Goal: Communication & Community: Answer question/provide support

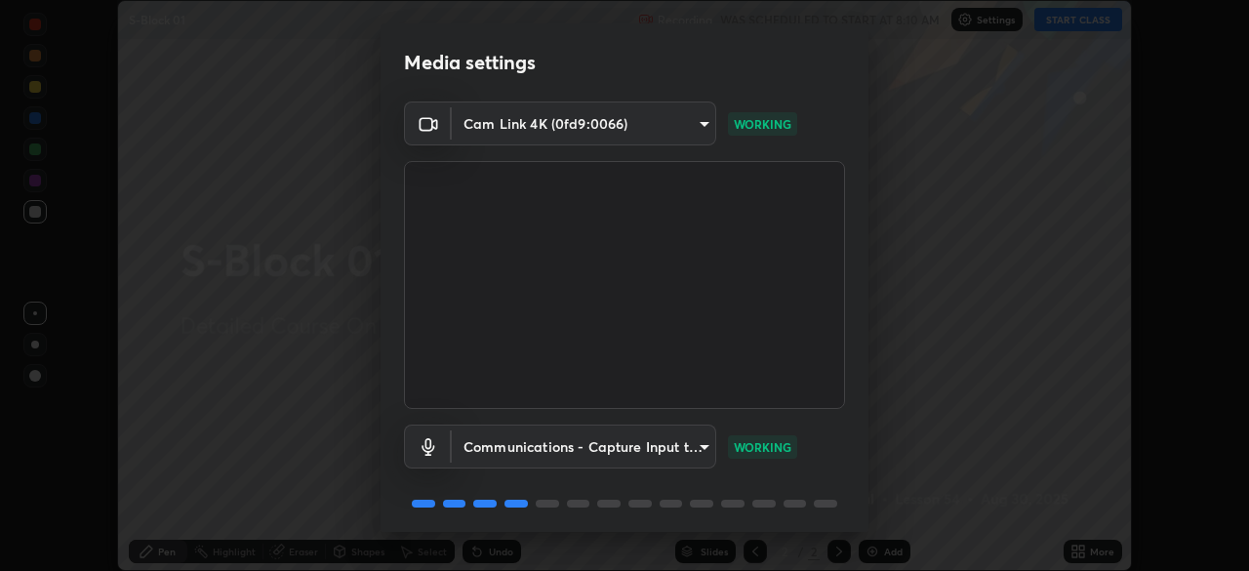
scroll to position [69, 0]
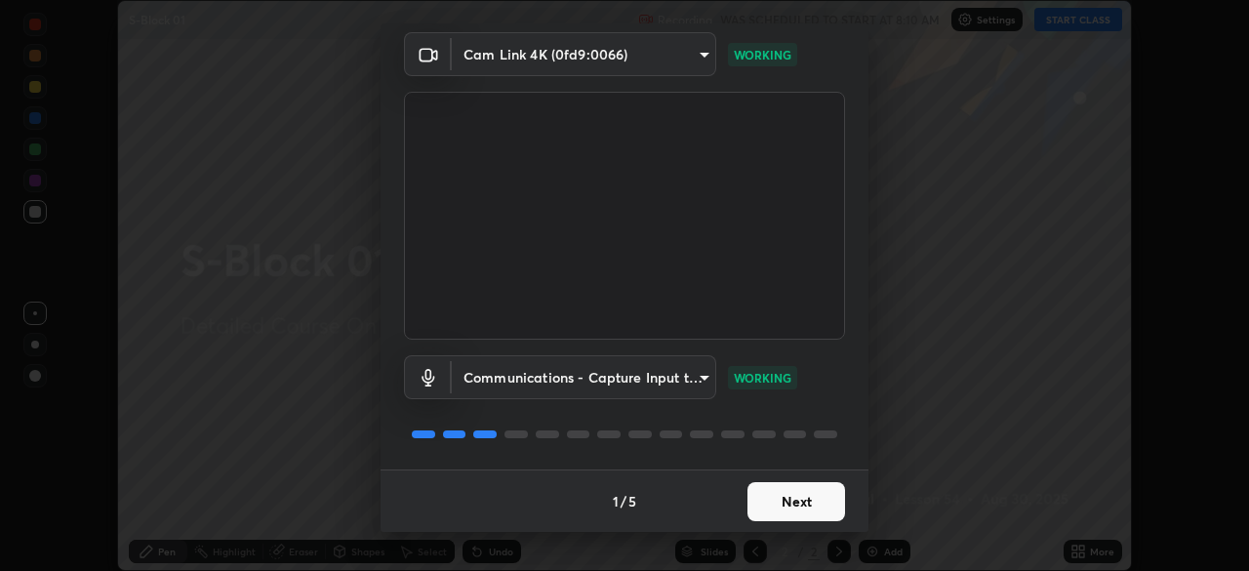
click at [810, 510] on button "Next" at bounding box center [796, 501] width 98 height 39
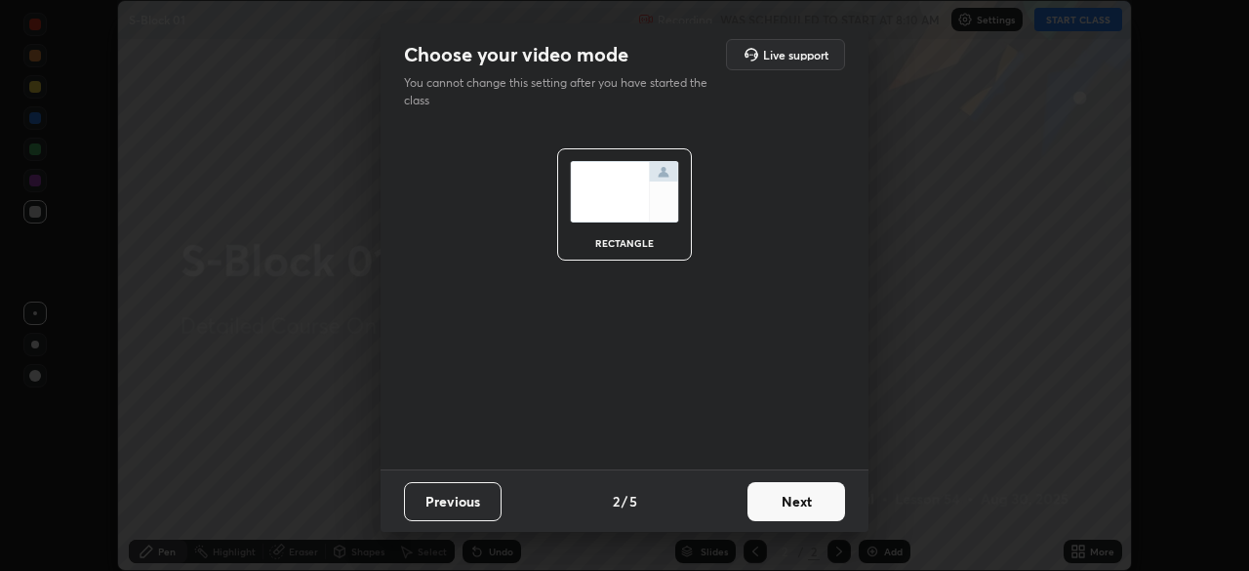
scroll to position [0, 0]
click at [813, 505] on button "Next" at bounding box center [796, 501] width 98 height 39
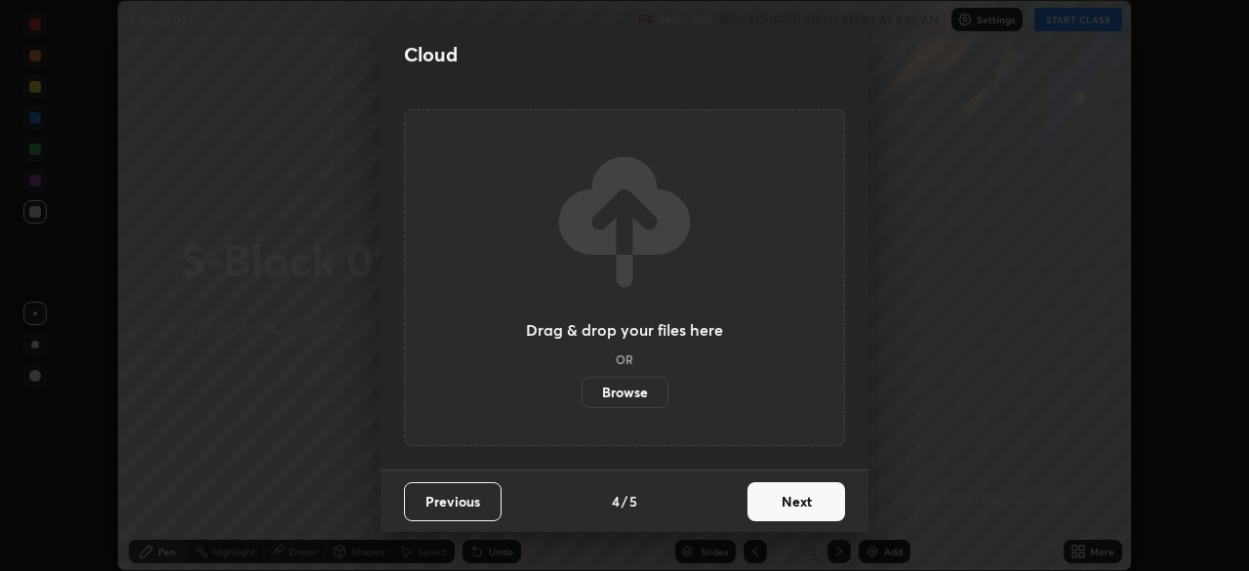
click at [811, 490] on button "Next" at bounding box center [796, 501] width 98 height 39
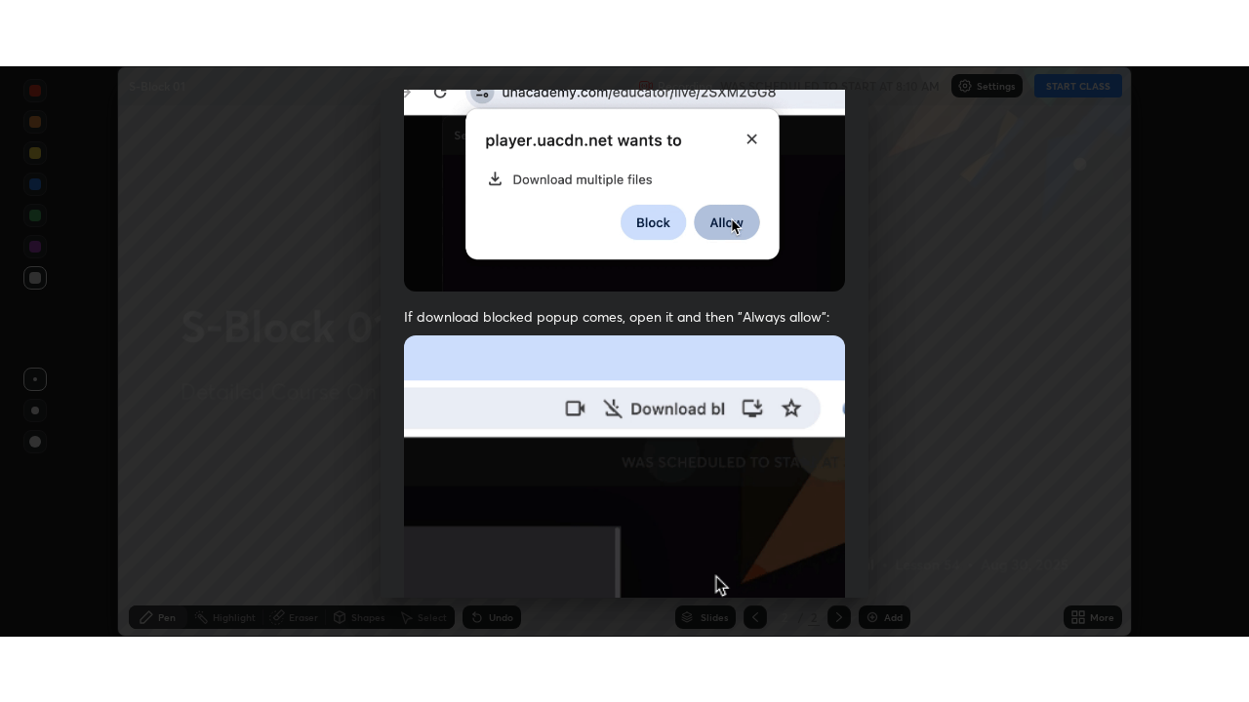
scroll to position [467, 0]
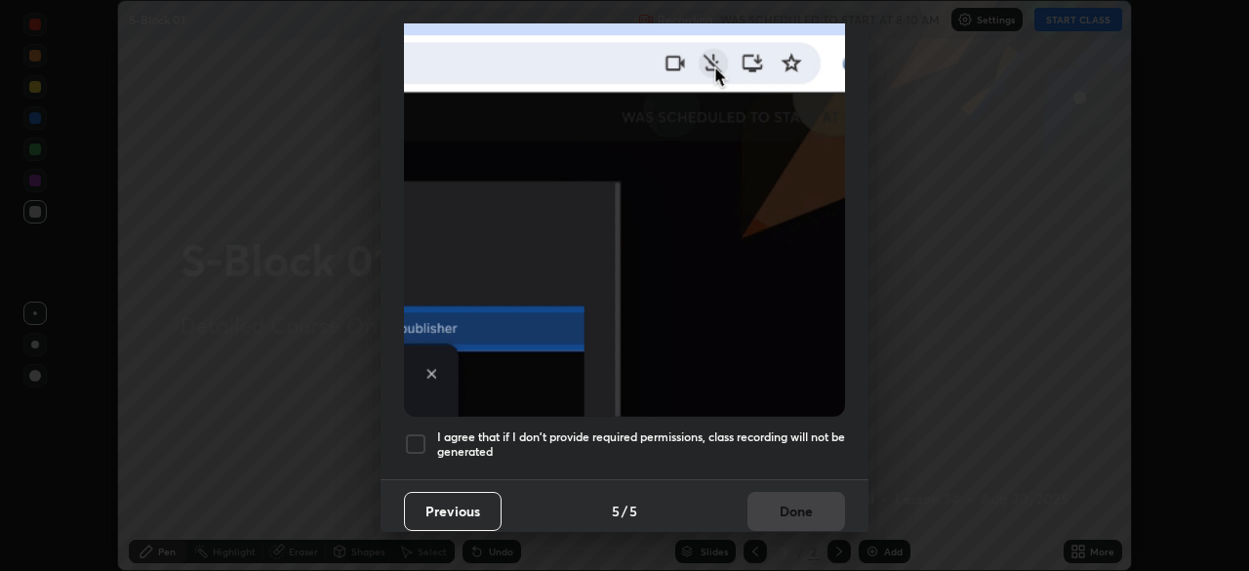
click at [422, 440] on div at bounding box center [415, 443] width 23 height 23
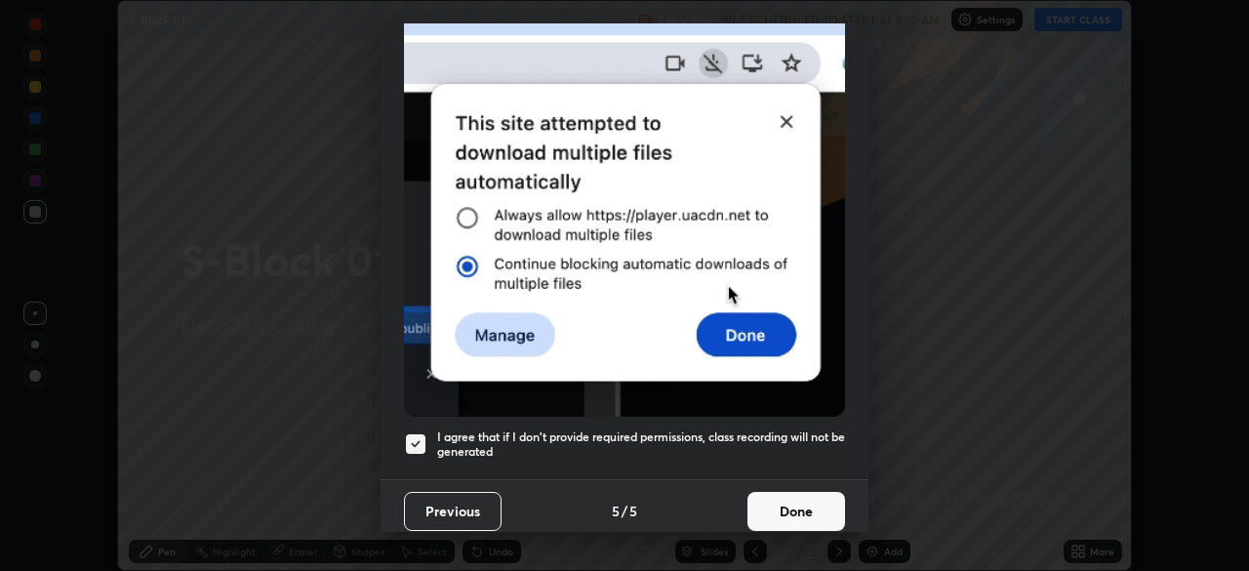
click at [806, 492] on button "Done" at bounding box center [796, 511] width 98 height 39
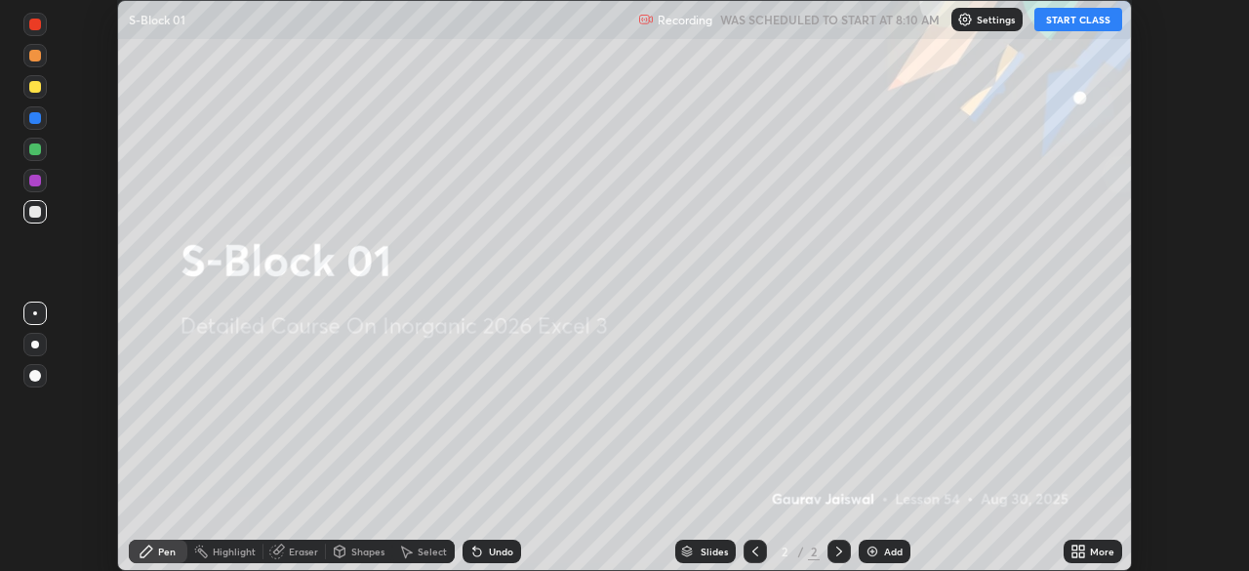
click at [1078, 25] on button "START CLASS" at bounding box center [1078, 19] width 88 height 23
click at [1065, 553] on div "More" at bounding box center [1092, 550] width 59 height 23
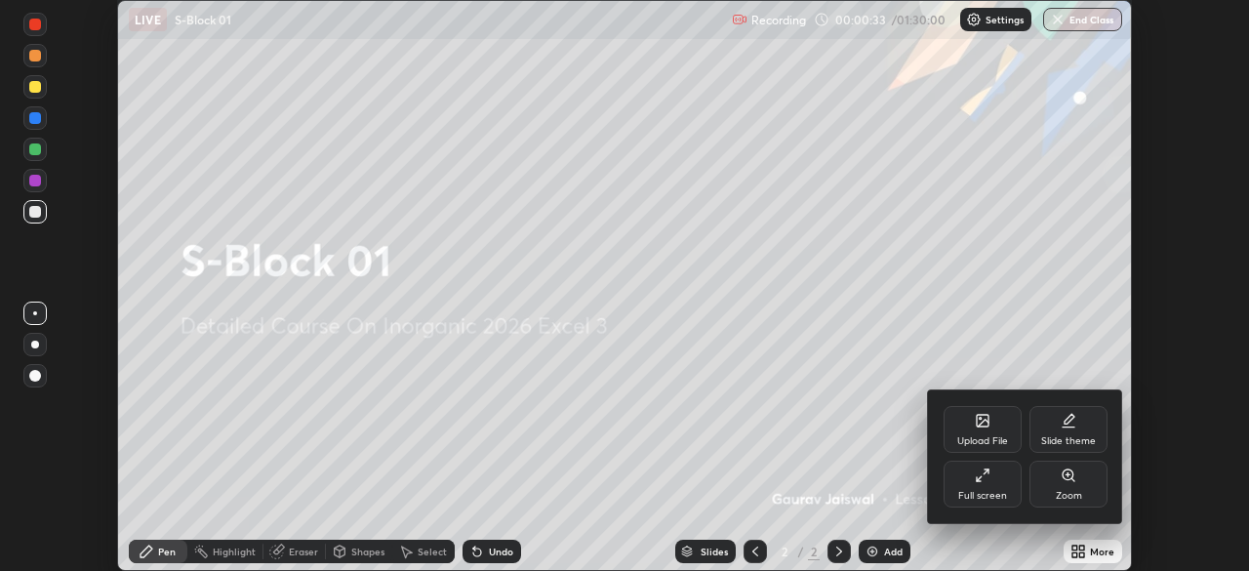
click at [957, 487] on div "Full screen" at bounding box center [982, 483] width 78 height 47
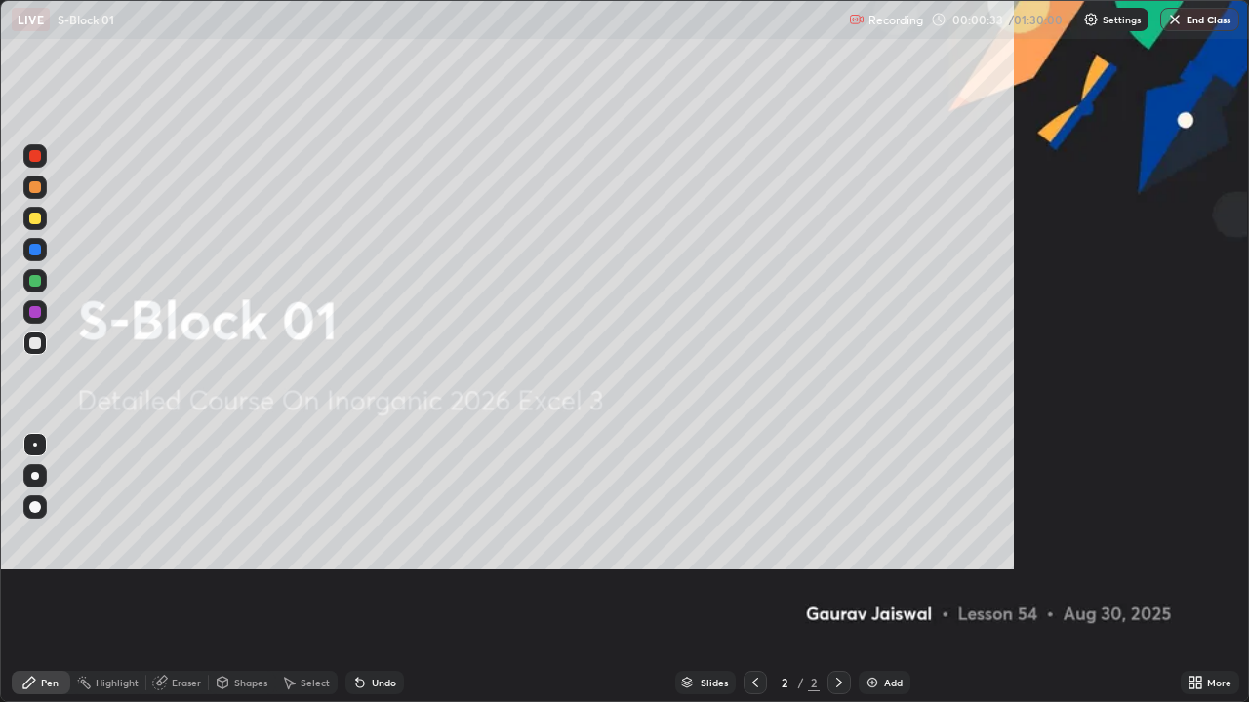
scroll to position [702, 1249]
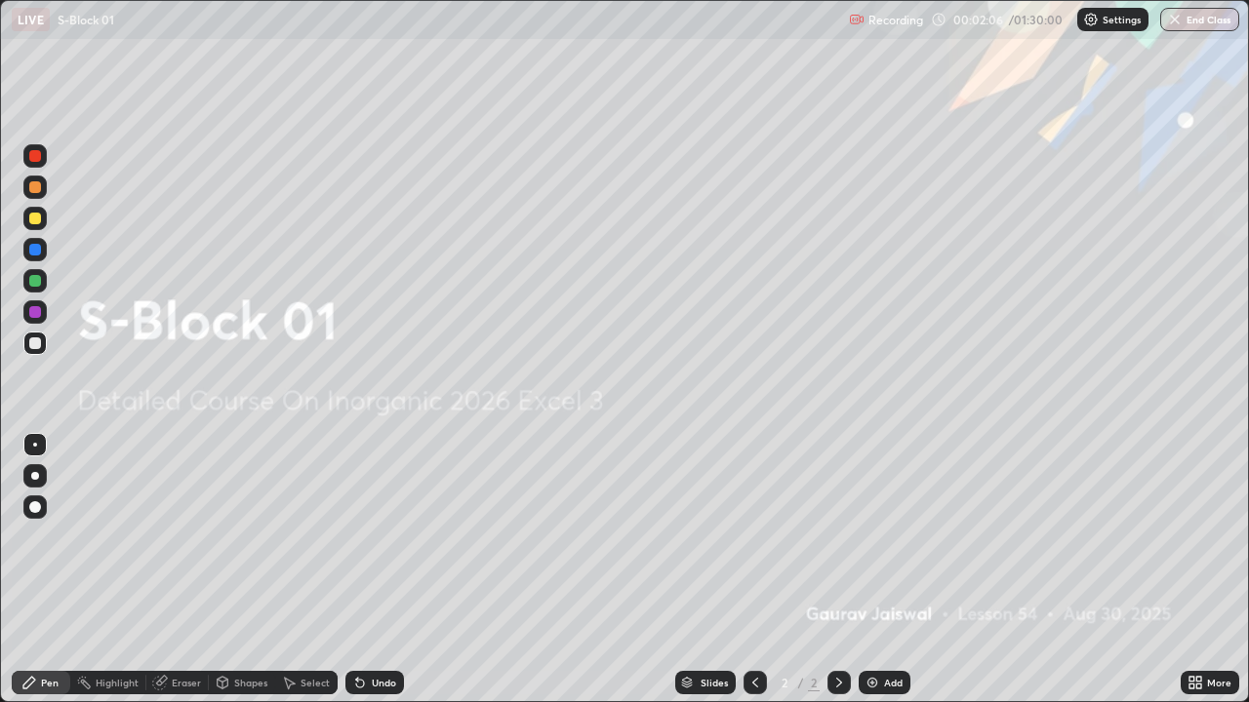
click at [881, 570] on div "Add" at bounding box center [884, 682] width 52 height 23
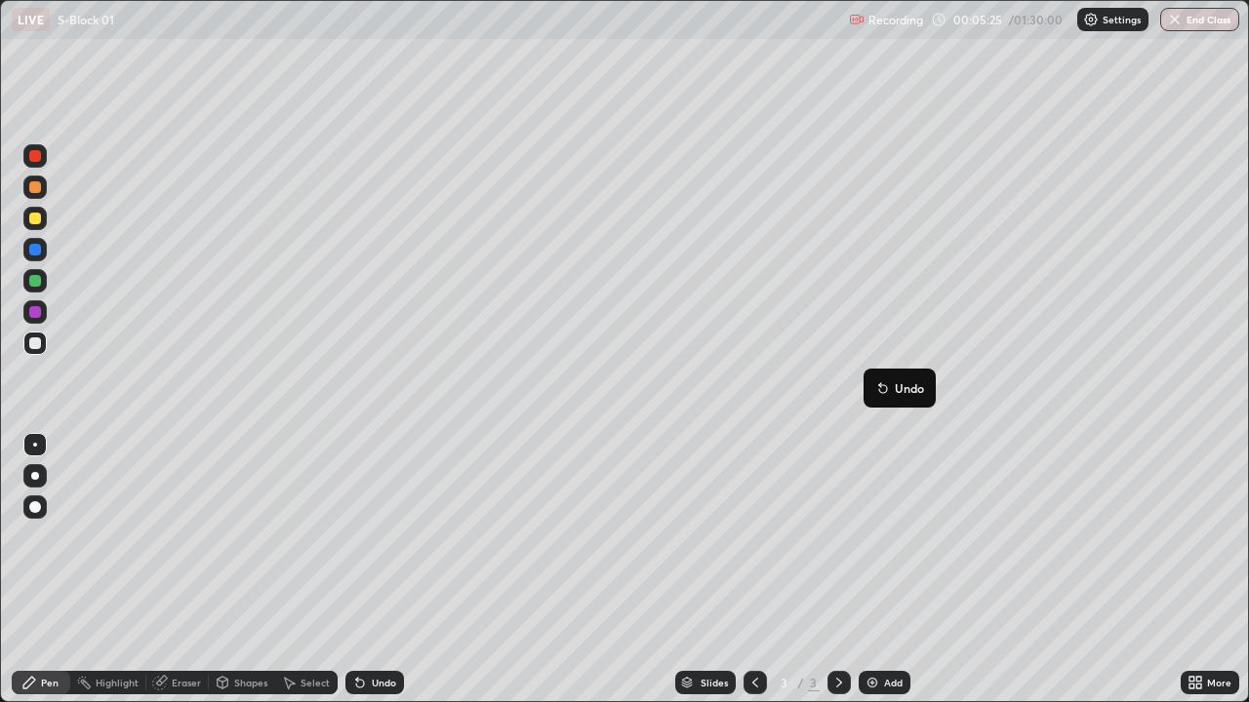
click at [872, 378] on button "Undo" at bounding box center [899, 388] width 57 height 23
click at [884, 570] on div "Add" at bounding box center [893, 683] width 19 height 10
click at [881, 570] on div "Add" at bounding box center [884, 682] width 52 height 23
click at [885, 570] on div "Add" at bounding box center [893, 683] width 19 height 10
click at [891, 570] on div "Add" at bounding box center [893, 683] width 19 height 10
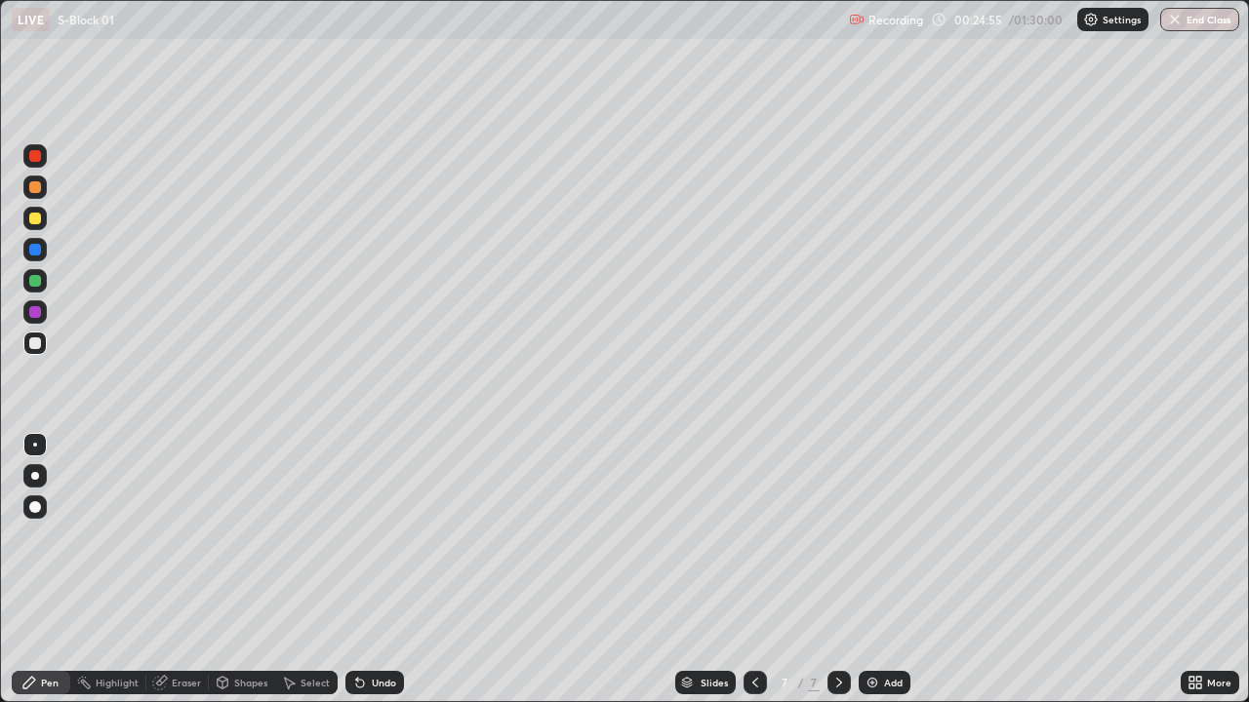
click at [754, 570] on icon at bounding box center [755, 683] width 16 height 16
click at [846, 570] on div at bounding box center [838, 682] width 23 height 39
click at [179, 570] on div "Eraser" at bounding box center [186, 683] width 29 height 10
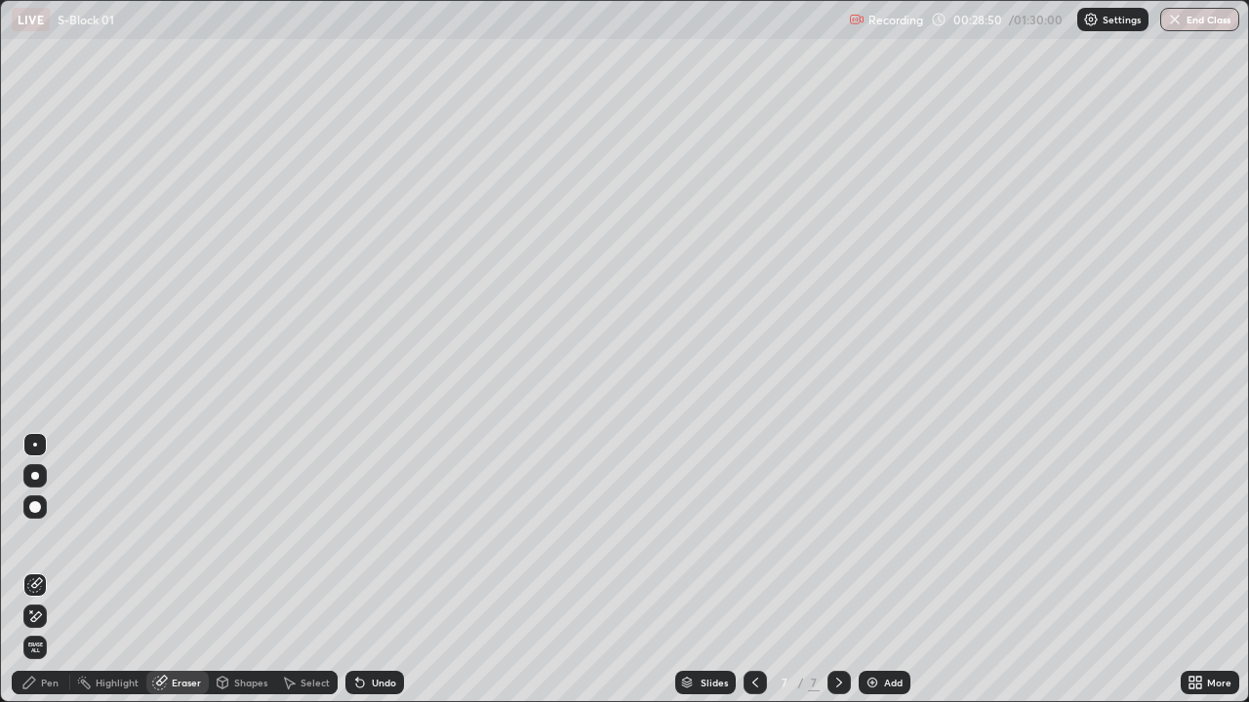
click at [46, 570] on div "Pen" at bounding box center [50, 683] width 18 height 10
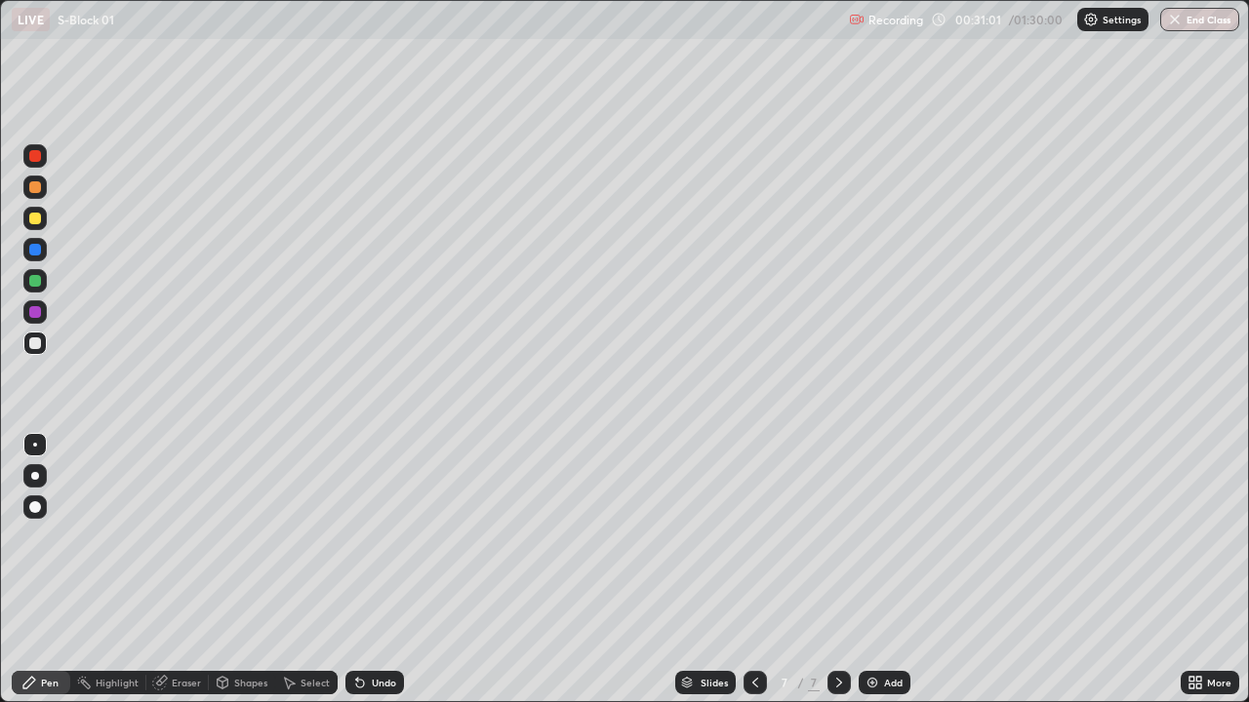
click at [32, 222] on div at bounding box center [35, 219] width 12 height 12
click at [753, 570] on icon at bounding box center [755, 683] width 16 height 16
click at [756, 570] on icon at bounding box center [755, 683] width 16 height 16
click at [752, 570] on icon at bounding box center [755, 683] width 6 height 10
click at [755, 570] on icon at bounding box center [755, 683] width 16 height 16
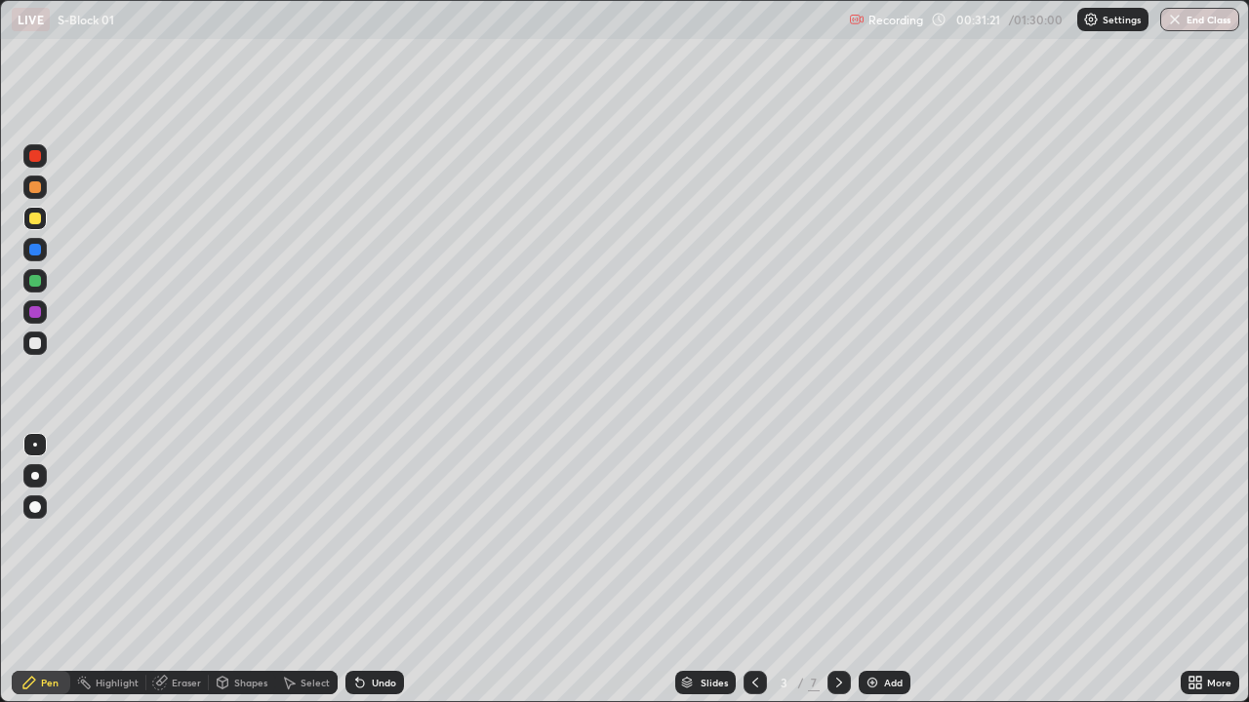
click at [753, 570] on icon at bounding box center [755, 683] width 16 height 16
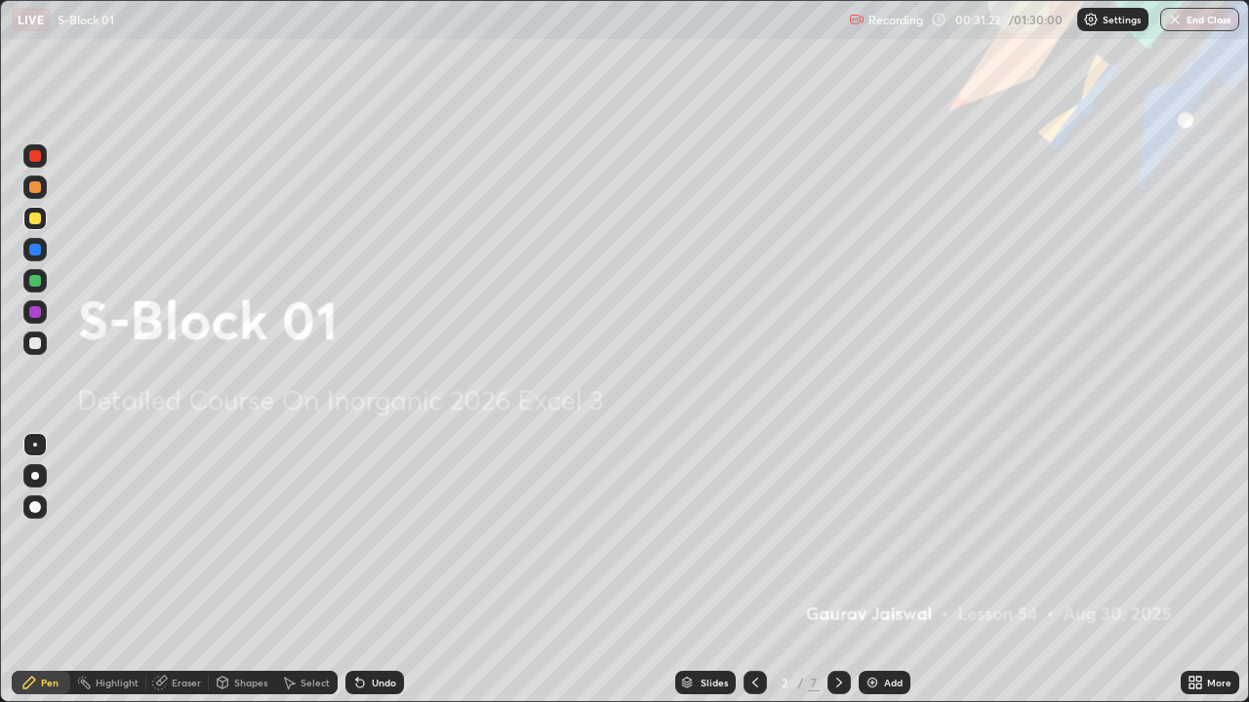
click at [837, 570] on icon at bounding box center [839, 683] width 6 height 10
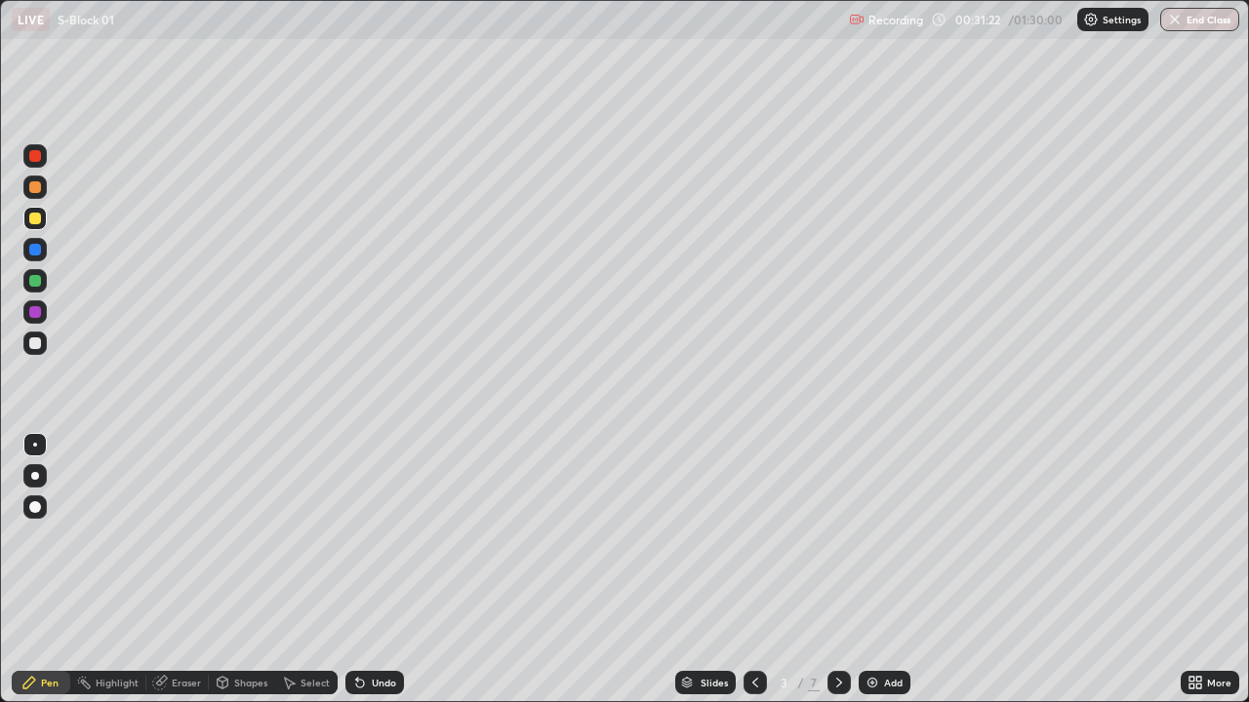
click at [839, 570] on icon at bounding box center [839, 683] width 16 height 16
click at [840, 570] on icon at bounding box center [839, 683] width 16 height 16
click at [365, 570] on div "Undo" at bounding box center [374, 682] width 59 height 23
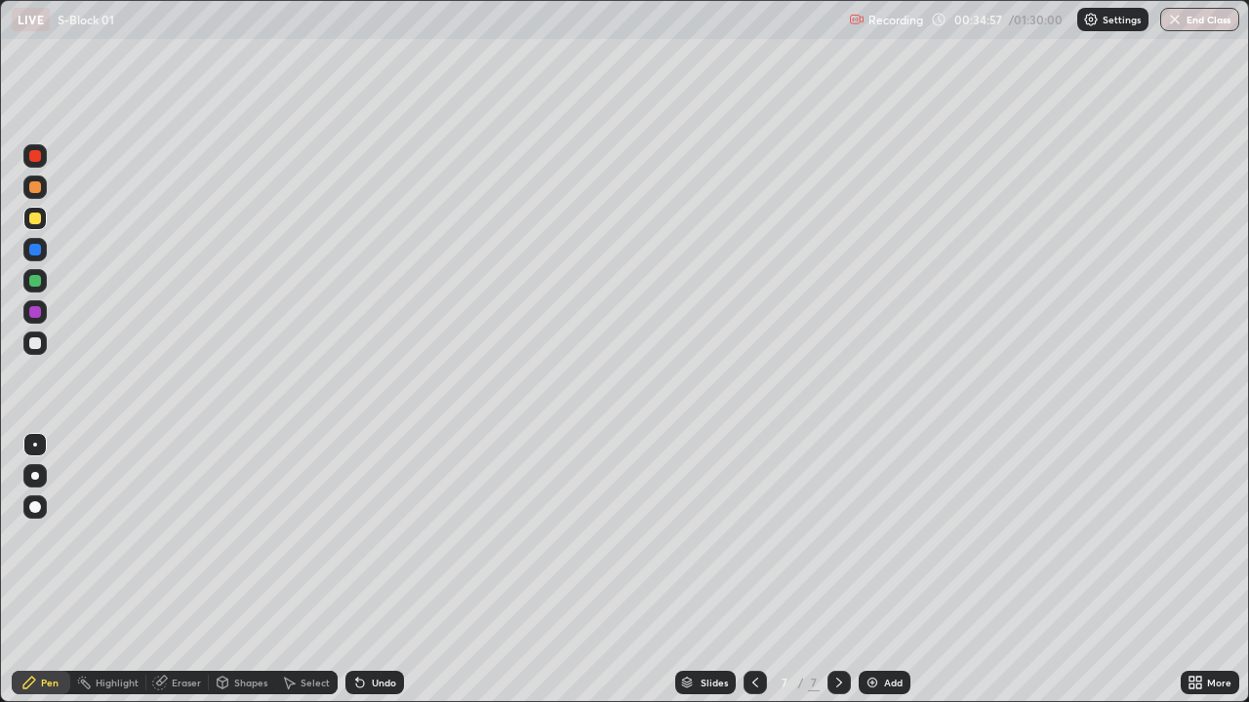
click at [876, 570] on img at bounding box center [872, 683] width 16 height 16
click at [382, 570] on div "Undo" at bounding box center [384, 683] width 24 height 10
click at [754, 570] on icon at bounding box center [755, 683] width 16 height 16
click at [849, 570] on div at bounding box center [838, 682] width 23 height 39
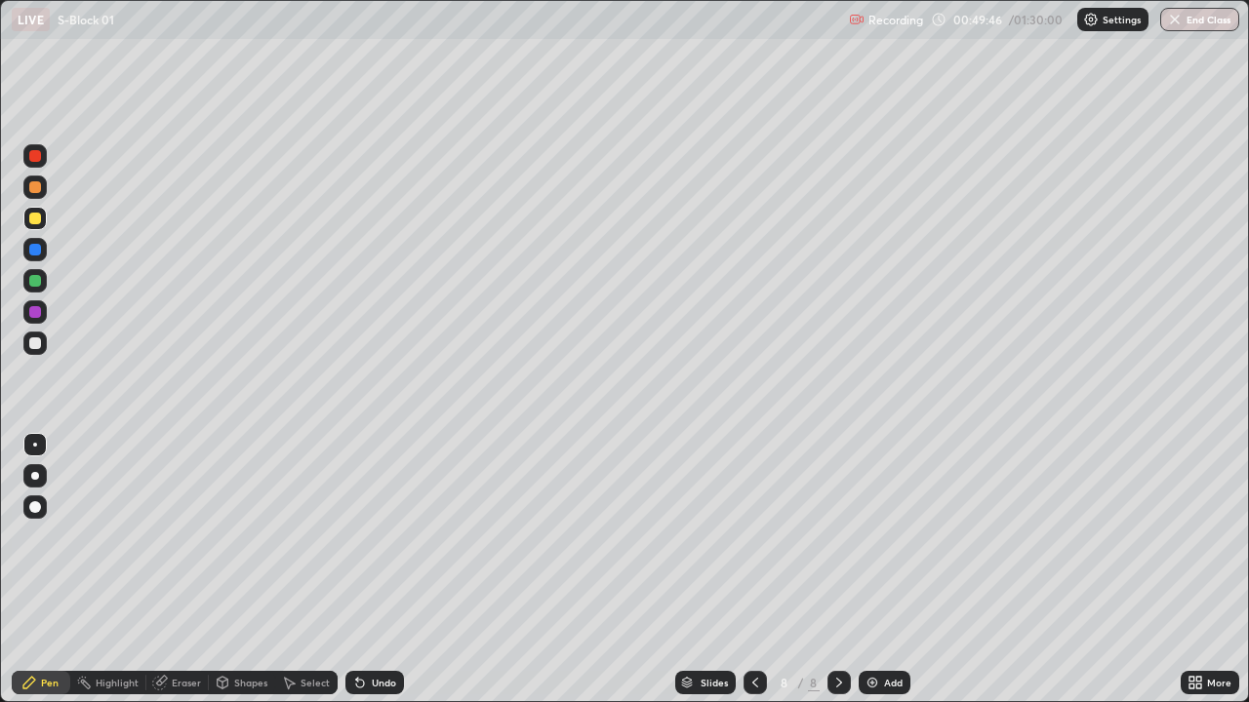
click at [753, 570] on icon at bounding box center [755, 683] width 16 height 16
click at [837, 570] on icon at bounding box center [839, 683] width 16 height 16
click at [888, 570] on div "Add" at bounding box center [893, 683] width 19 height 10
click at [377, 570] on div "Undo" at bounding box center [384, 683] width 24 height 10
click at [379, 570] on div "Undo" at bounding box center [384, 683] width 24 height 10
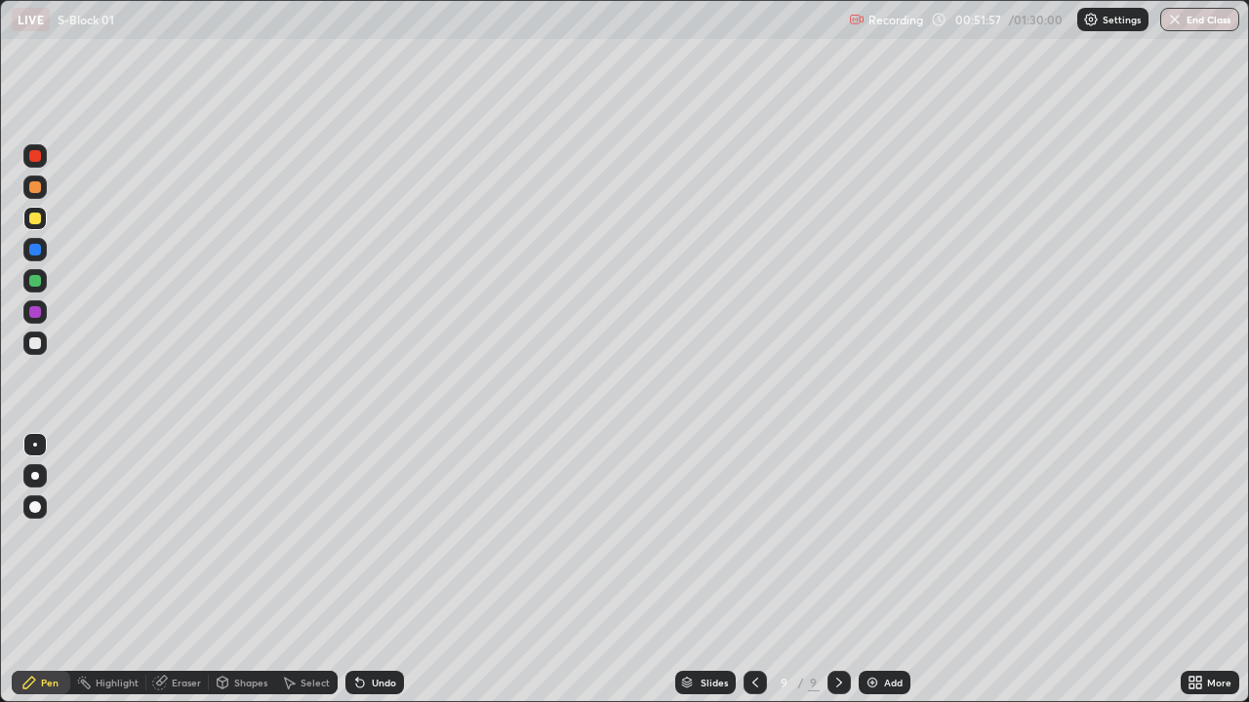
click at [382, 570] on div "Undo" at bounding box center [384, 683] width 24 height 10
click at [379, 570] on div "Undo" at bounding box center [384, 683] width 24 height 10
click at [378, 570] on div "Undo" at bounding box center [384, 683] width 24 height 10
click at [372, 570] on div "Undo" at bounding box center [374, 682] width 59 height 23
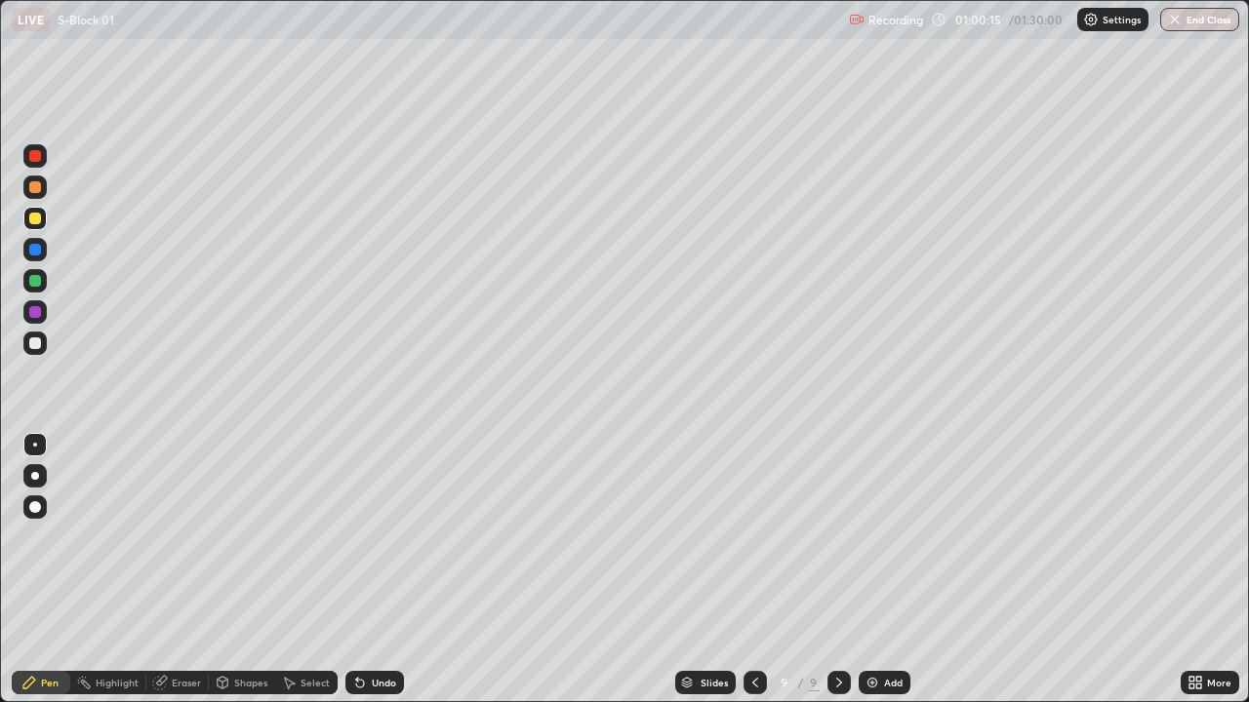
click at [901, 570] on div "Add" at bounding box center [884, 682] width 52 height 23
click at [356, 570] on icon at bounding box center [357, 679] width 2 height 2
click at [372, 570] on div "Undo" at bounding box center [384, 683] width 24 height 10
click at [893, 570] on div "Add" at bounding box center [893, 683] width 19 height 10
click at [900, 570] on div "Add" at bounding box center [884, 682] width 52 height 23
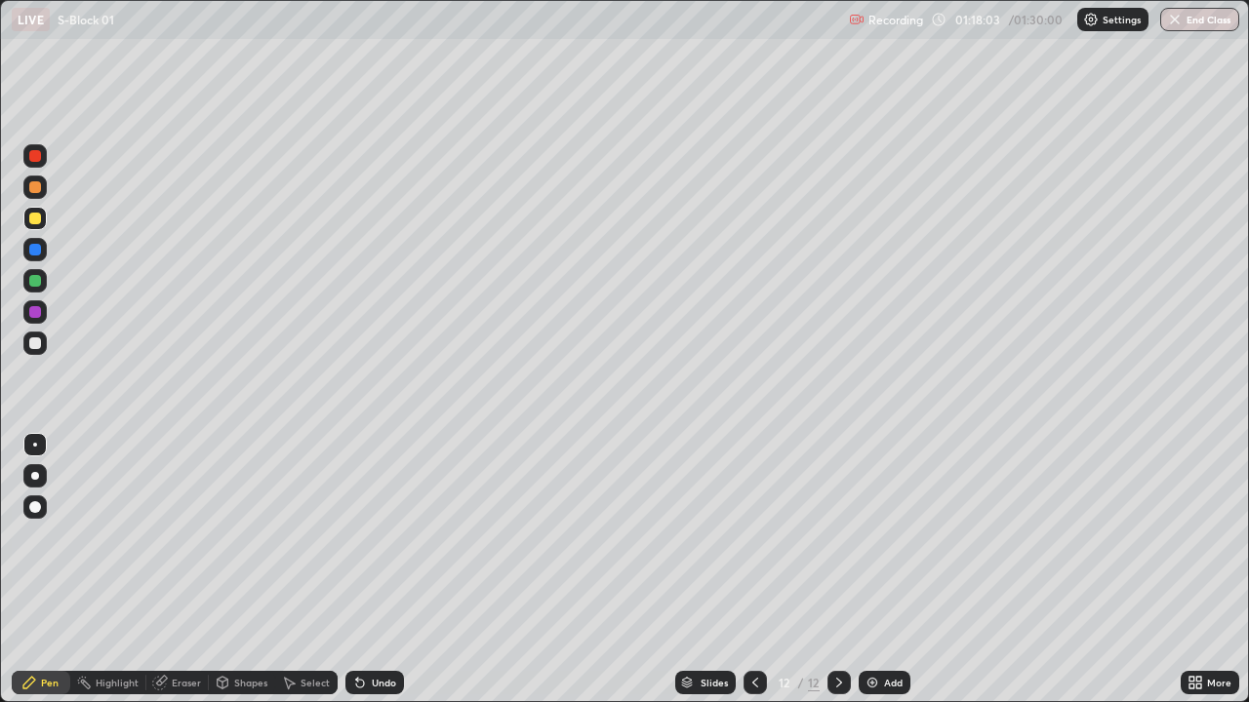
click at [893, 570] on div "Add" at bounding box center [893, 683] width 19 height 10
click at [375, 570] on div "Undo" at bounding box center [374, 682] width 59 height 23
click at [372, 570] on div "Undo" at bounding box center [384, 683] width 24 height 10
click at [369, 570] on div "Undo" at bounding box center [374, 682] width 59 height 23
click at [366, 570] on div "Undo" at bounding box center [374, 682] width 59 height 23
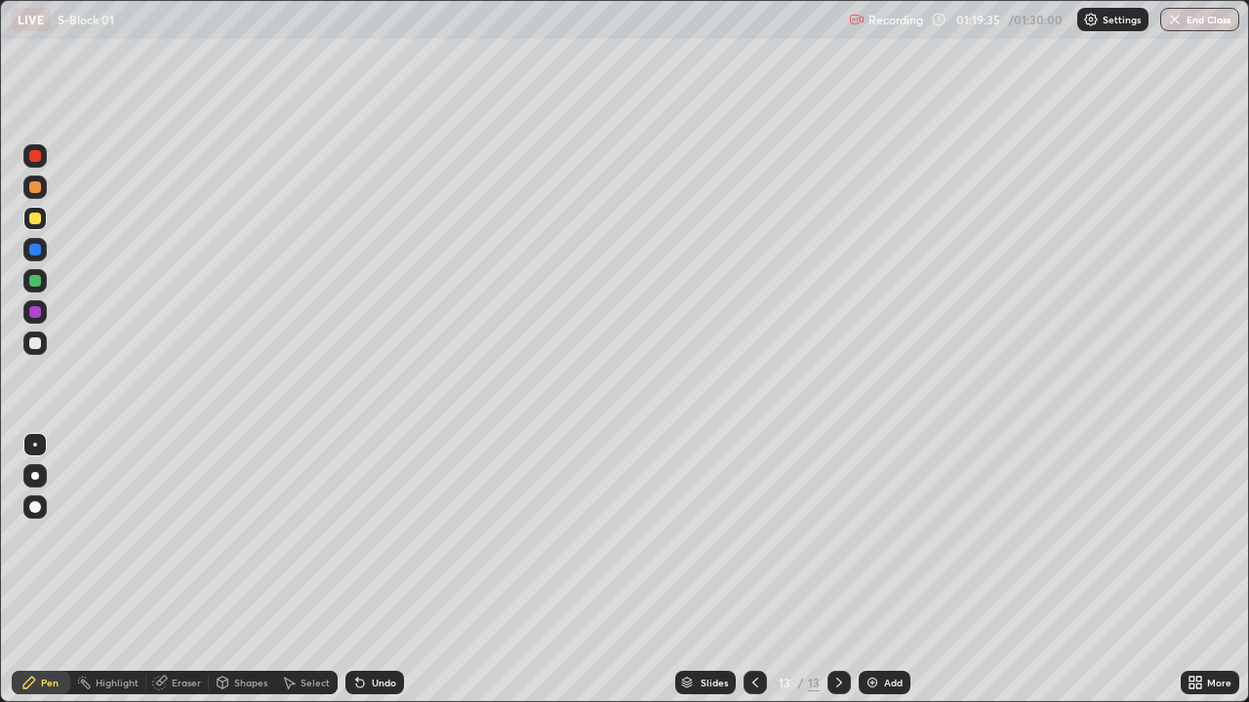
click at [755, 570] on div at bounding box center [754, 682] width 23 height 23
click at [837, 570] on icon at bounding box center [839, 683] width 16 height 16
click at [371, 570] on div "Undo" at bounding box center [374, 682] width 59 height 23
click at [368, 570] on div "Undo" at bounding box center [374, 682] width 59 height 23
click at [367, 570] on div "Undo" at bounding box center [374, 682] width 59 height 23
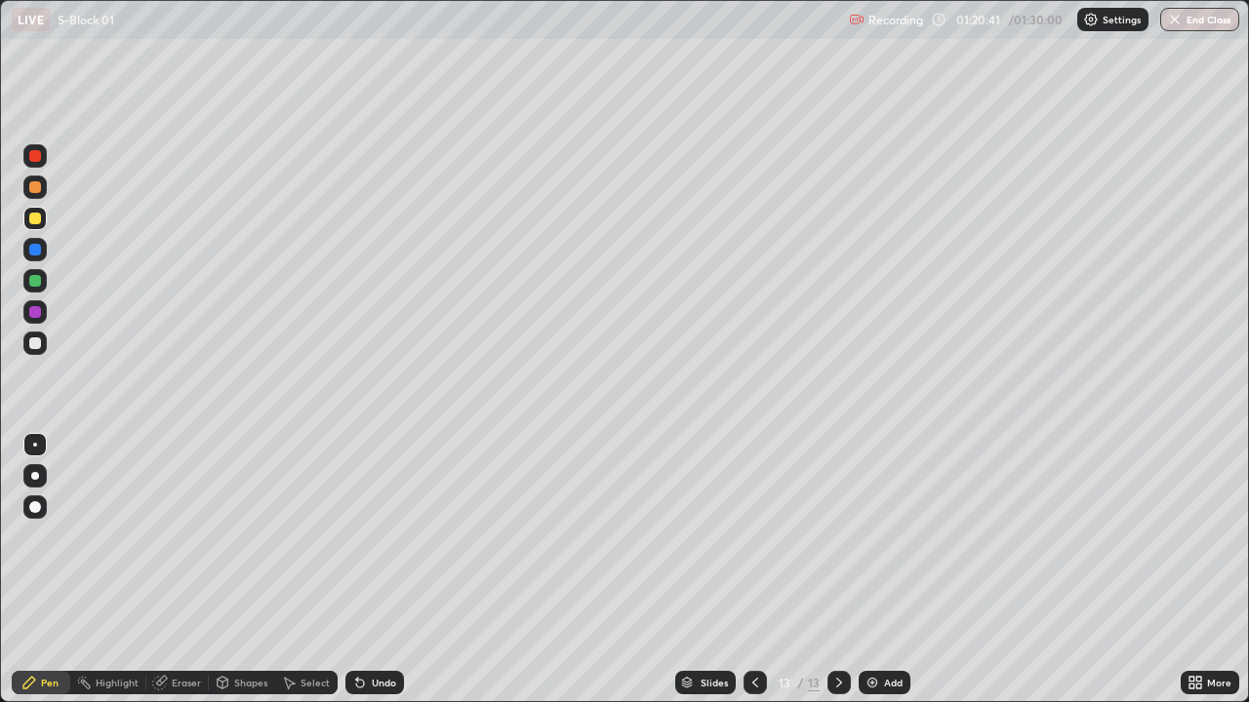
click at [35, 249] on div at bounding box center [35, 250] width 12 height 12
click at [369, 570] on div "Undo" at bounding box center [374, 682] width 59 height 23
click at [357, 570] on icon at bounding box center [360, 684] width 8 height 8
click at [760, 570] on div at bounding box center [754, 682] width 23 height 23
click at [837, 570] on icon at bounding box center [839, 683] width 16 height 16
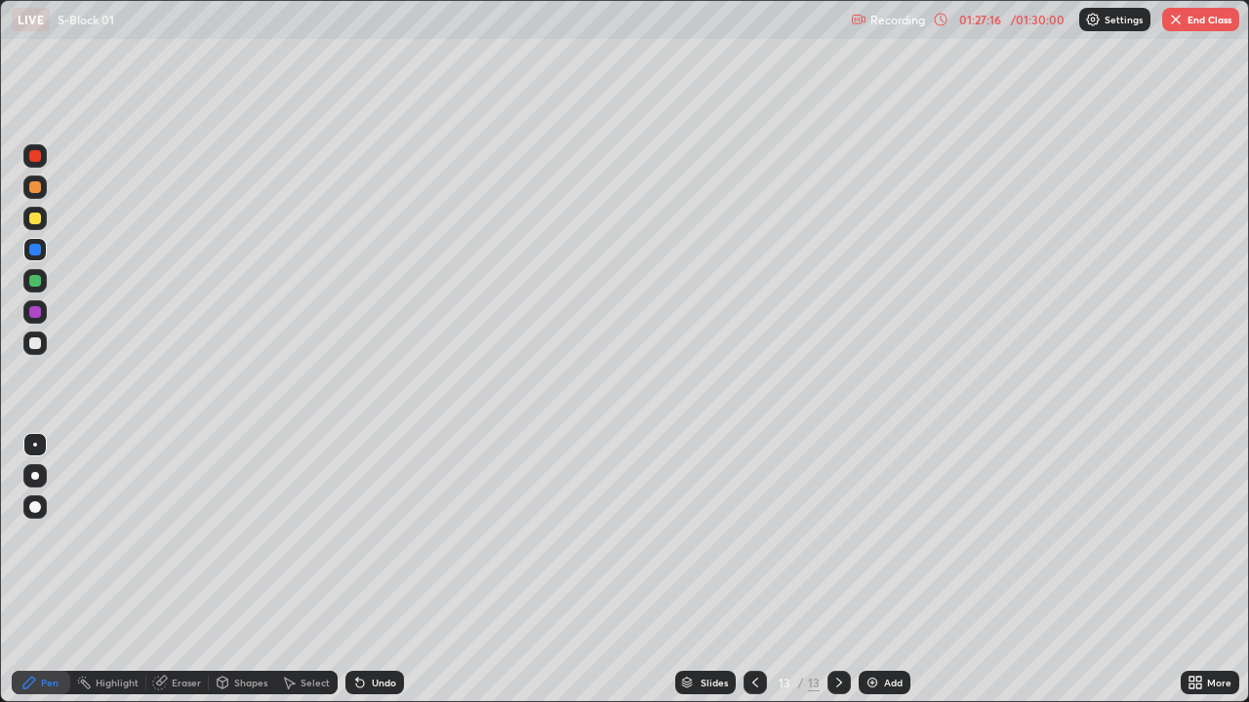
click at [37, 348] on div at bounding box center [35, 344] width 12 height 12
click at [372, 570] on div "Undo" at bounding box center [374, 682] width 59 height 23
click at [374, 570] on div "Undo" at bounding box center [374, 682] width 59 height 23
click at [375, 570] on div "Undo" at bounding box center [374, 682] width 59 height 23
click at [377, 570] on div "Undo" at bounding box center [374, 682] width 59 height 23
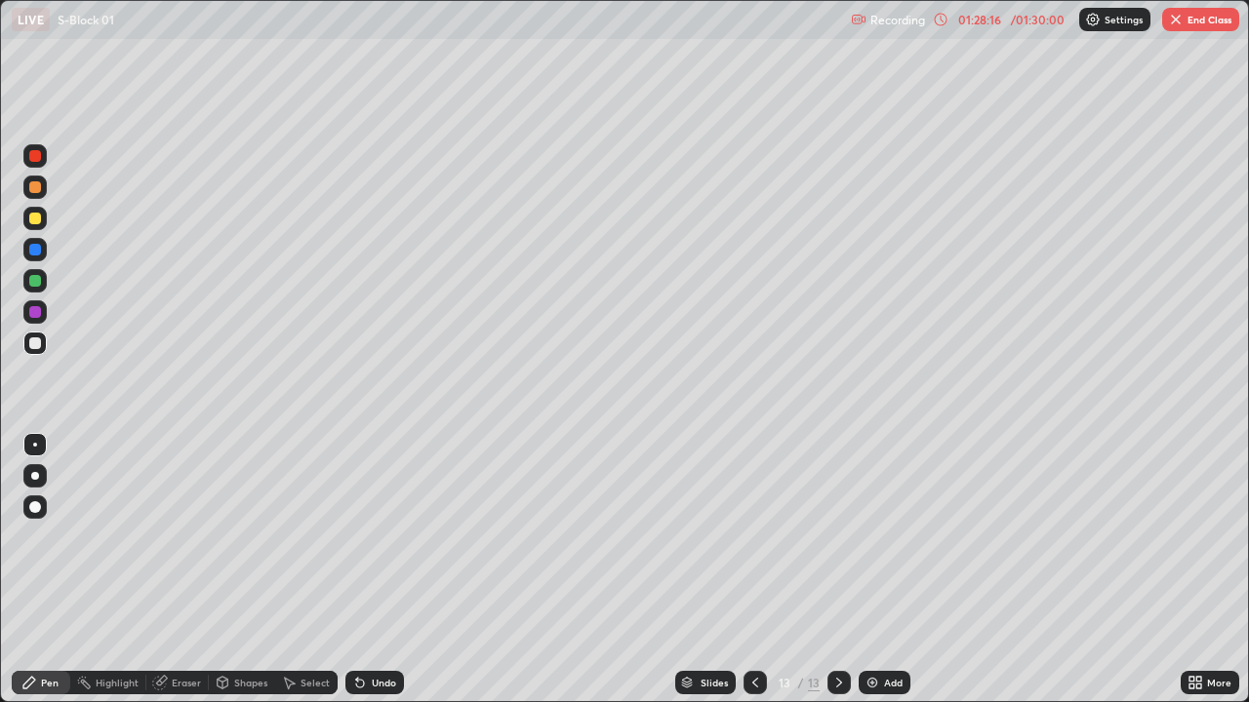
click at [376, 570] on div "Undo" at bounding box center [374, 682] width 59 height 23
click at [377, 570] on div "Undo" at bounding box center [384, 683] width 24 height 10
click at [373, 570] on div "Undo" at bounding box center [384, 683] width 24 height 10
click at [37, 222] on div at bounding box center [35, 219] width 12 height 12
click at [38, 352] on div at bounding box center [34, 343] width 23 height 23
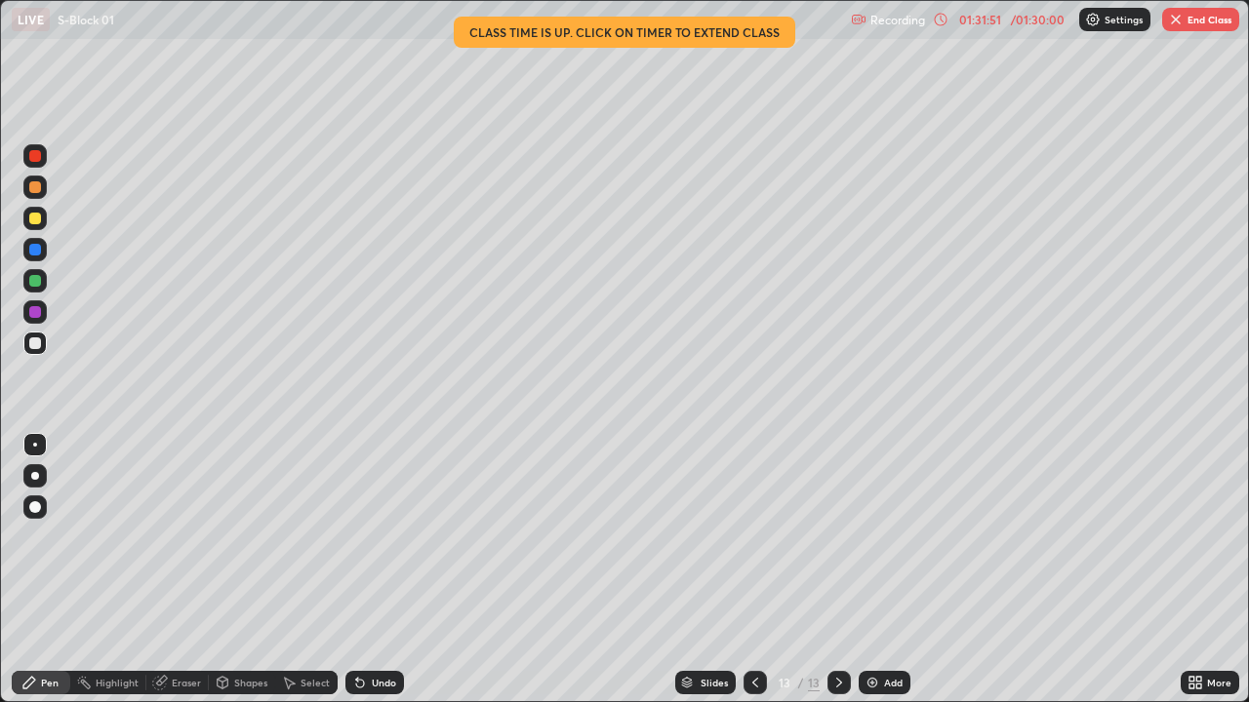
click at [38, 570] on div at bounding box center [35, 546] width 31 height 234
click at [36, 570] on div at bounding box center [35, 546] width 31 height 234
click at [1095, 378] on icon at bounding box center [1099, 381] width 8 height 8
click at [1194, 28] on button "End Class" at bounding box center [1200, 19] width 77 height 23
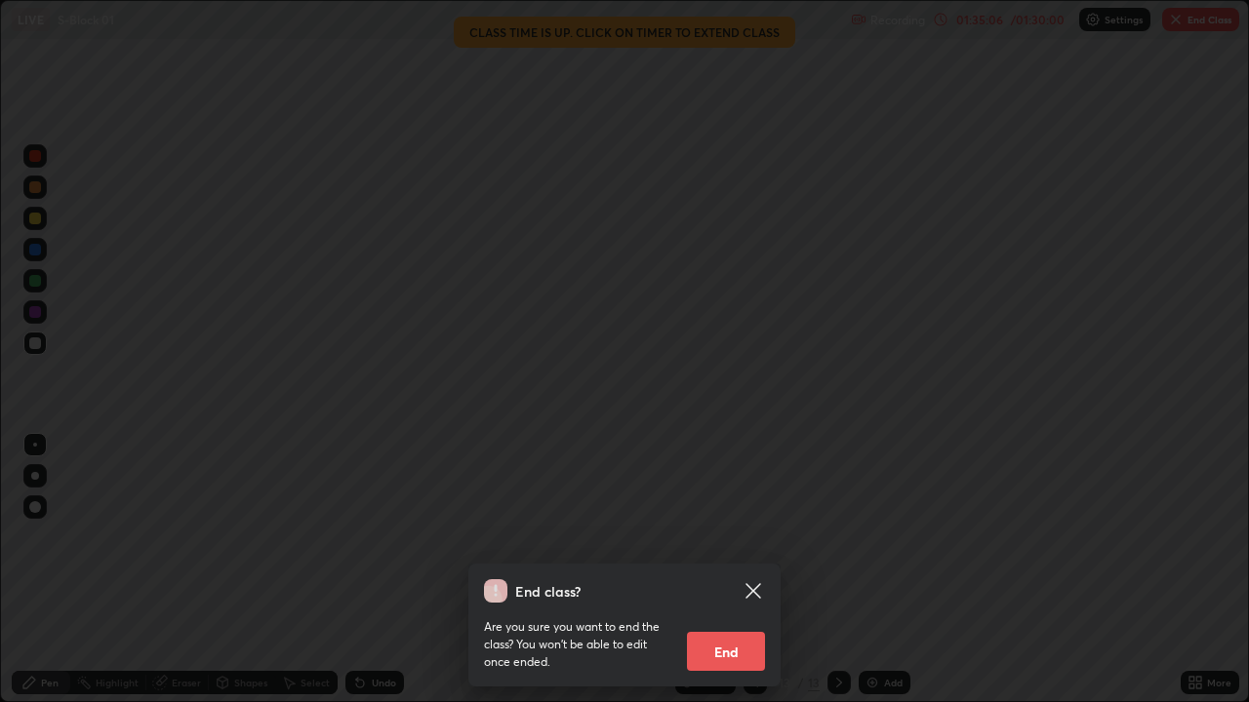
click at [722, 570] on button "End" at bounding box center [726, 651] width 78 height 39
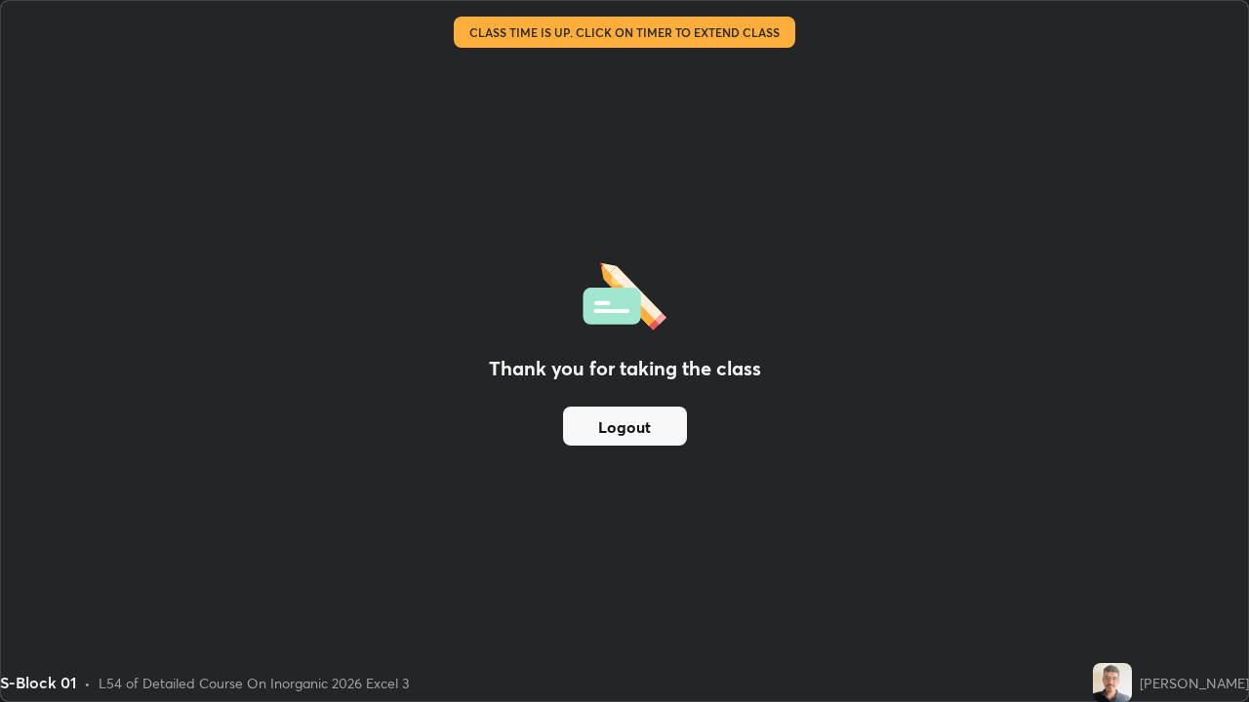
click at [622, 434] on button "Logout" at bounding box center [625, 426] width 124 height 39
click at [616, 429] on button "Logout" at bounding box center [625, 426] width 124 height 39
